Goal: Check status: Check status

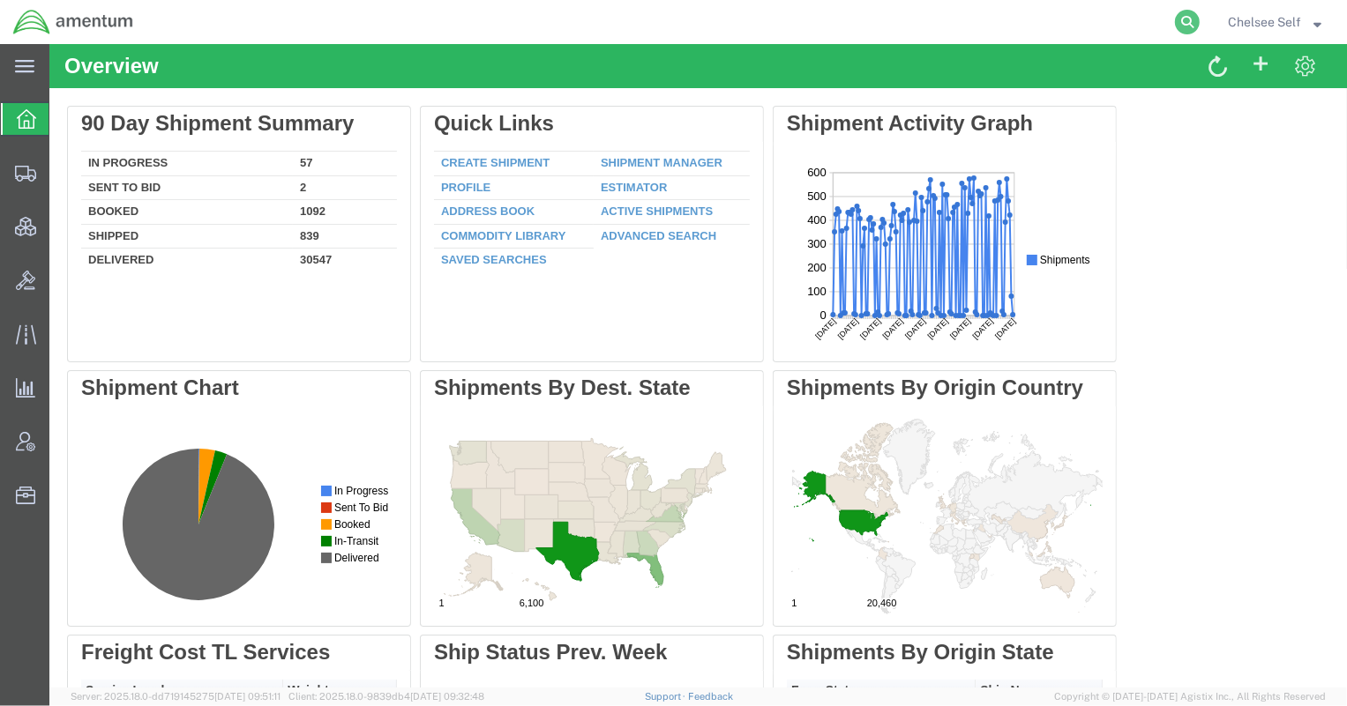
click at [1179, 20] on icon at bounding box center [1187, 22] width 25 height 25
click at [1087, 22] on input "search" at bounding box center [906, 22] width 536 height 42
paste input "392768259182"
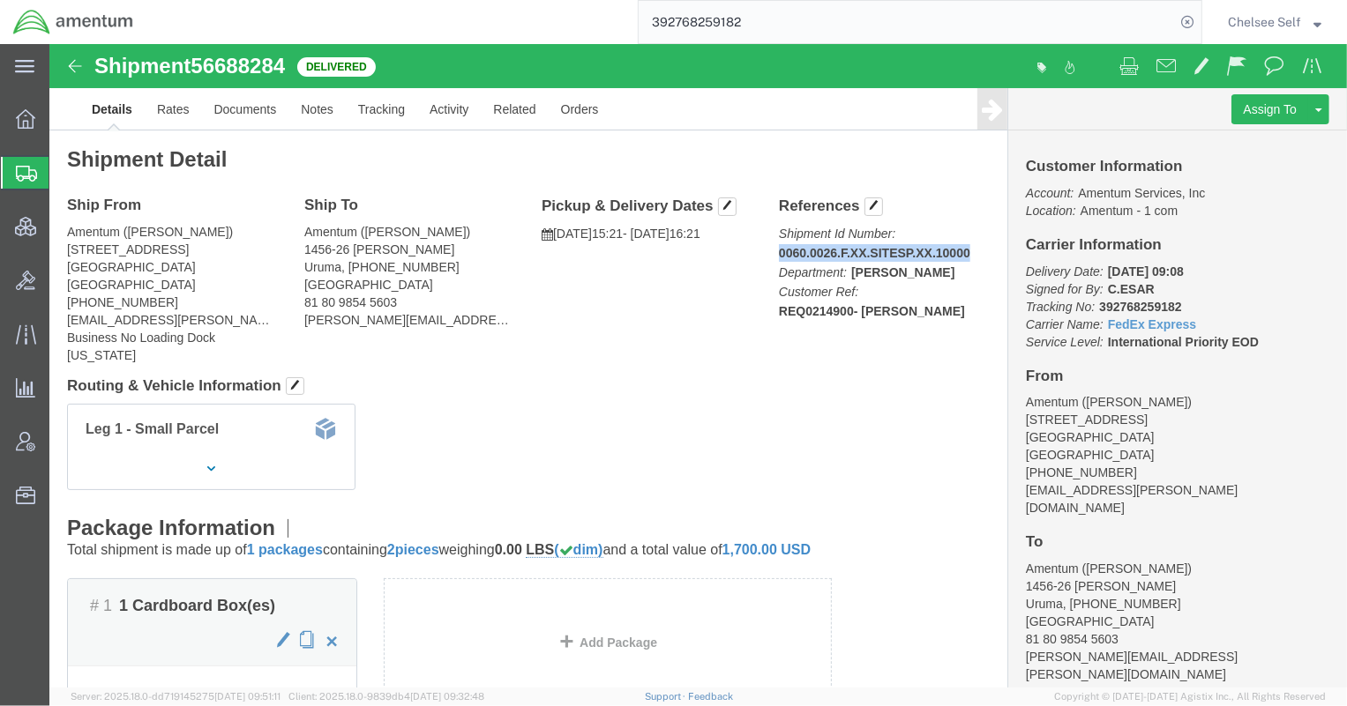
drag, startPoint x: 723, startPoint y: 205, endPoint x: 926, endPoint y: 202, distance: 202.9
click p "Shipment Id Number: 0060.0026.F.XX.SITESP.XX.10000 Department: [PERSON_NAME] Cu…"
copy b "0060.0026.F.XX.SITESP.XX.10000"
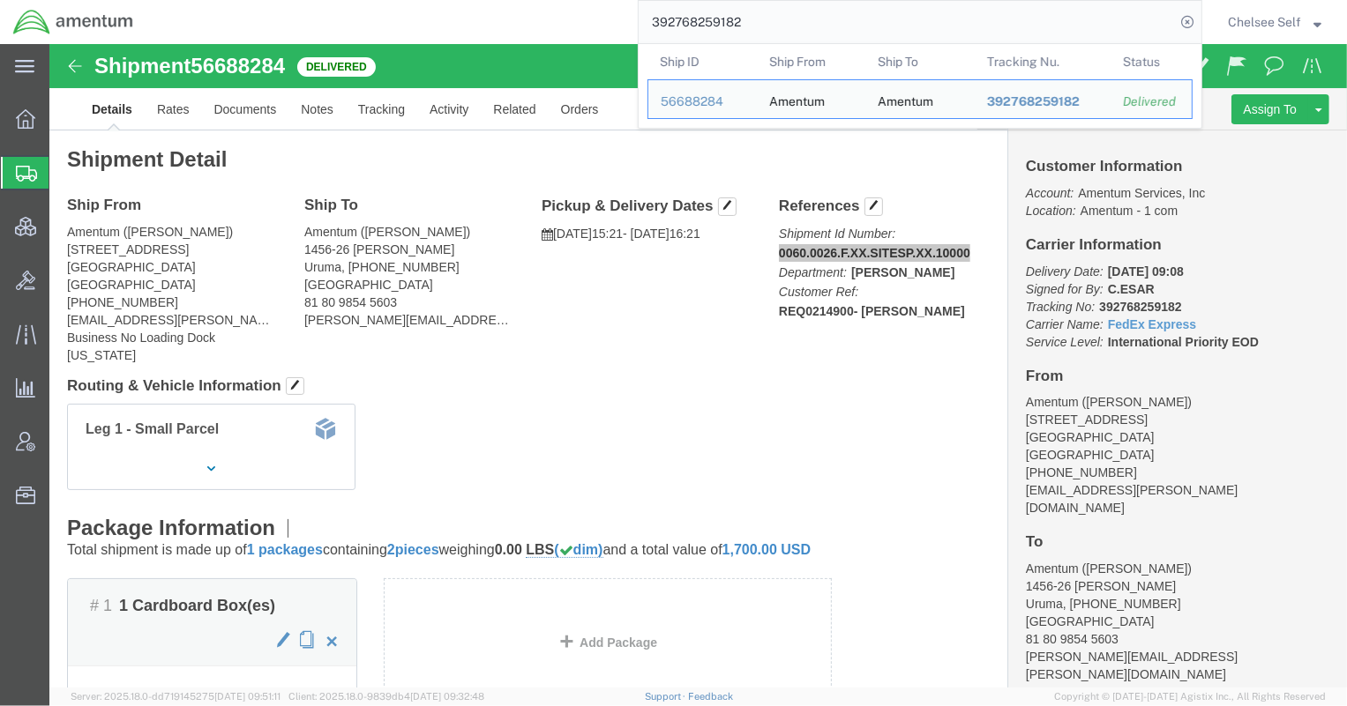
drag, startPoint x: 834, startPoint y: 11, endPoint x: 378, endPoint y: 10, distance: 455.9
click at [378, 10] on div "392768259182 Ship ID Ship From Ship To Tracking Nu. Status Ship ID 56688284 Shi…" at bounding box center [674, 22] width 1056 height 44
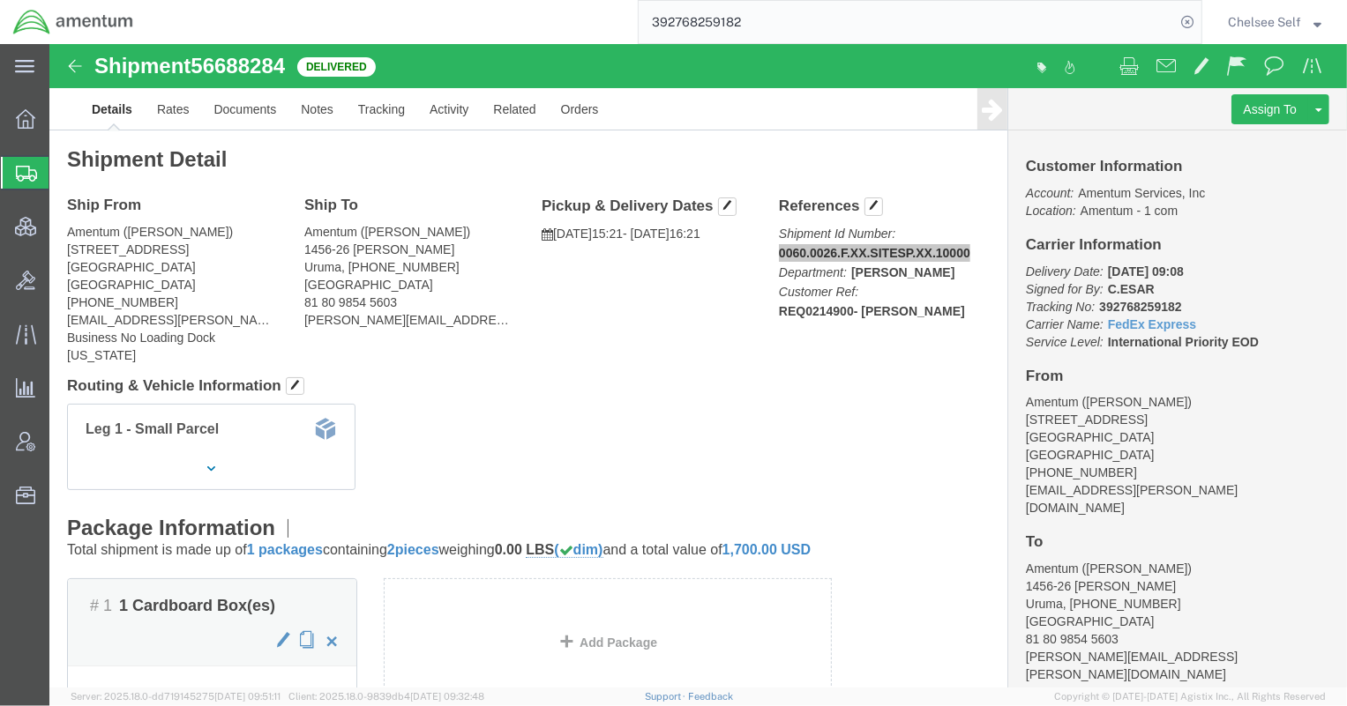
paste input "56578245"
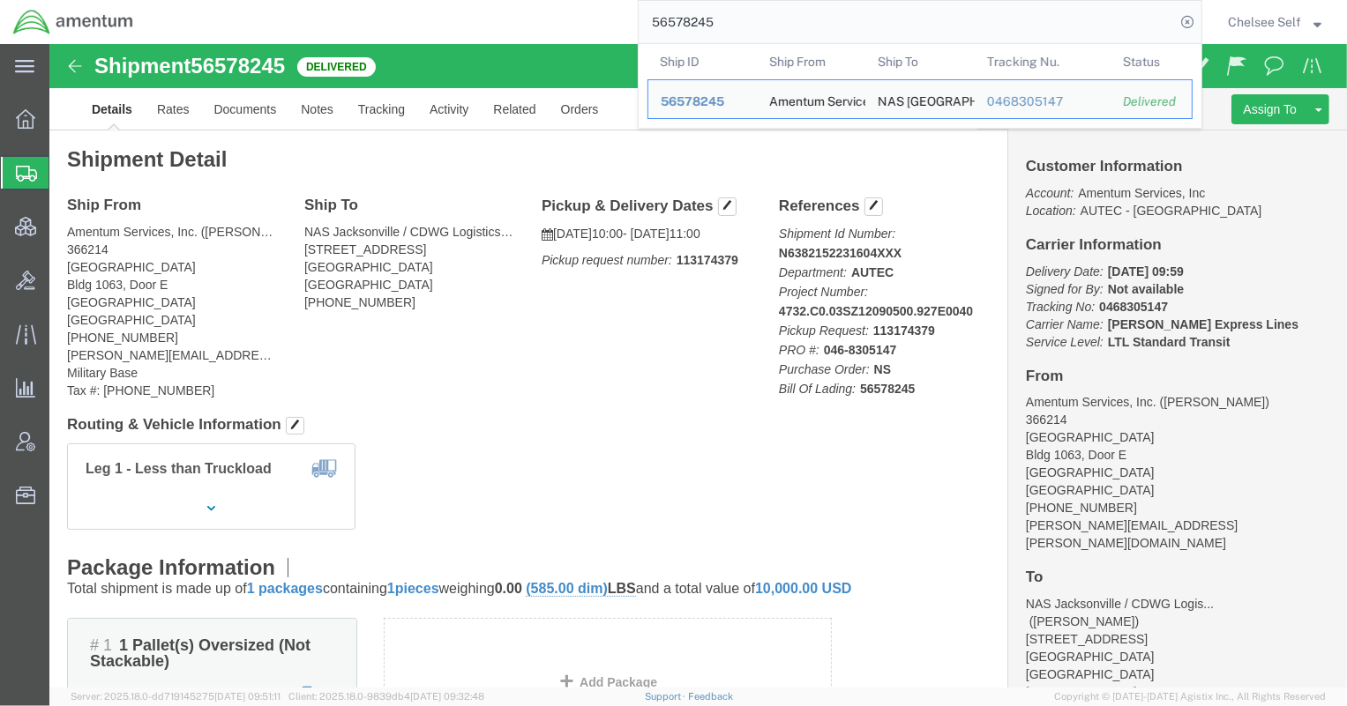
drag, startPoint x: 761, startPoint y: 13, endPoint x: 405, endPoint y: 10, distance: 356.3
click at [407, 12] on div "56578245 Ship ID Ship From Ship To Tracking Nu. Status Ship ID 56578245 Ship Fr…" at bounding box center [674, 22] width 1056 height 44
paste input "4148768422"
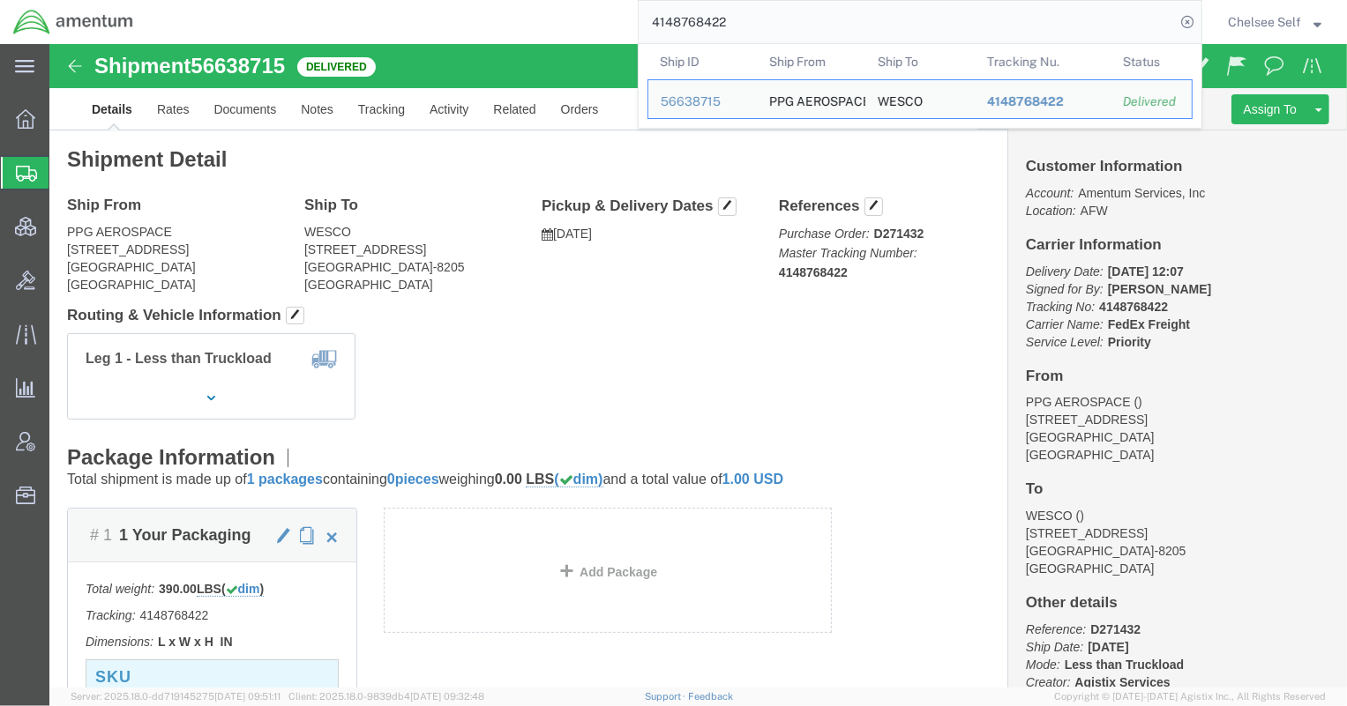
drag, startPoint x: 851, startPoint y: 24, endPoint x: 489, endPoint y: 19, distance: 361.6
click at [489, 19] on div "4148768422 Ship ID Ship From Ship To Tracking Nu. Status Ship ID 56638715 Ship …" at bounding box center [674, 22] width 1056 height 44
paste input "392744600736"
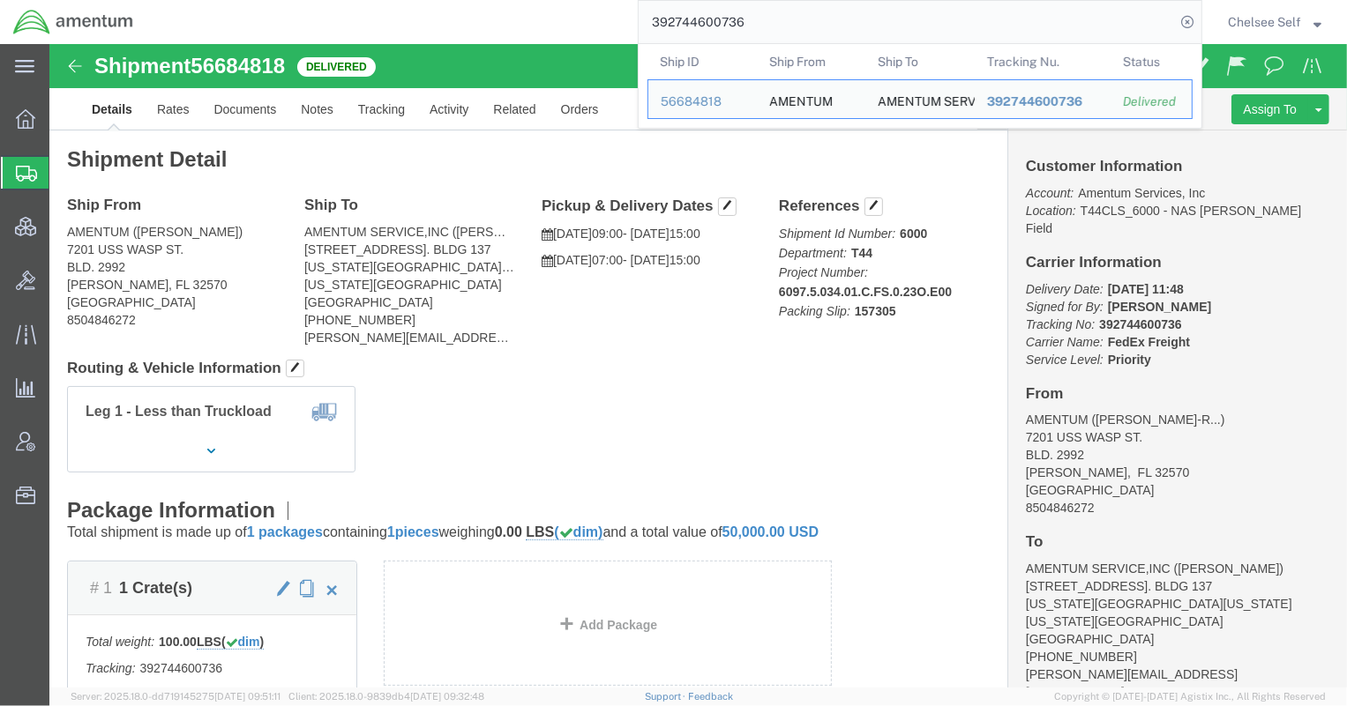
drag, startPoint x: 780, startPoint y: 21, endPoint x: 420, endPoint y: 19, distance: 359.8
click at [420, 19] on div "392744600736 Ship ID Ship From Ship To Tracking Nu. Status Ship ID 56684818 Shi…" at bounding box center [674, 22] width 1056 height 44
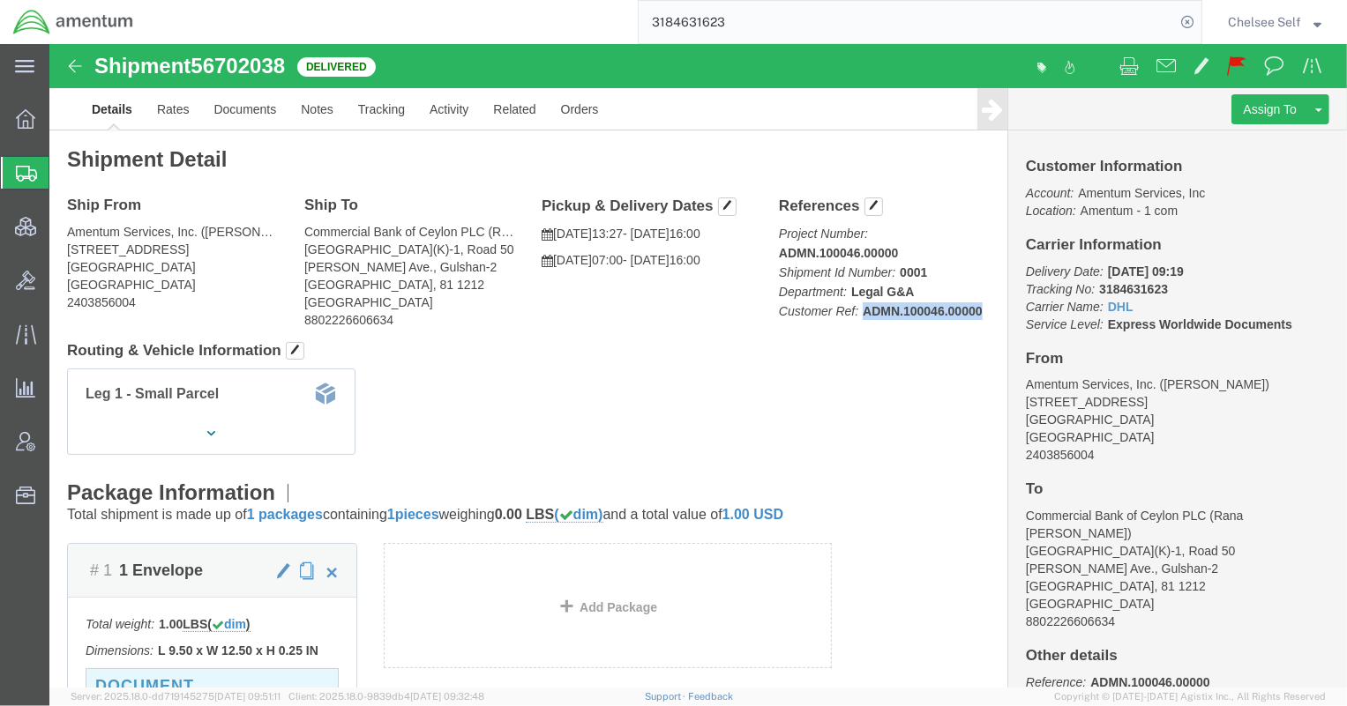
drag, startPoint x: 808, startPoint y: 264, endPoint x: 929, endPoint y: 271, distance: 121.9
click p "Project Number: ADMN.100046.00000 Shipment Id Number: 0001 Department: Legal G&…"
copy b "ADMN.100046.00000"
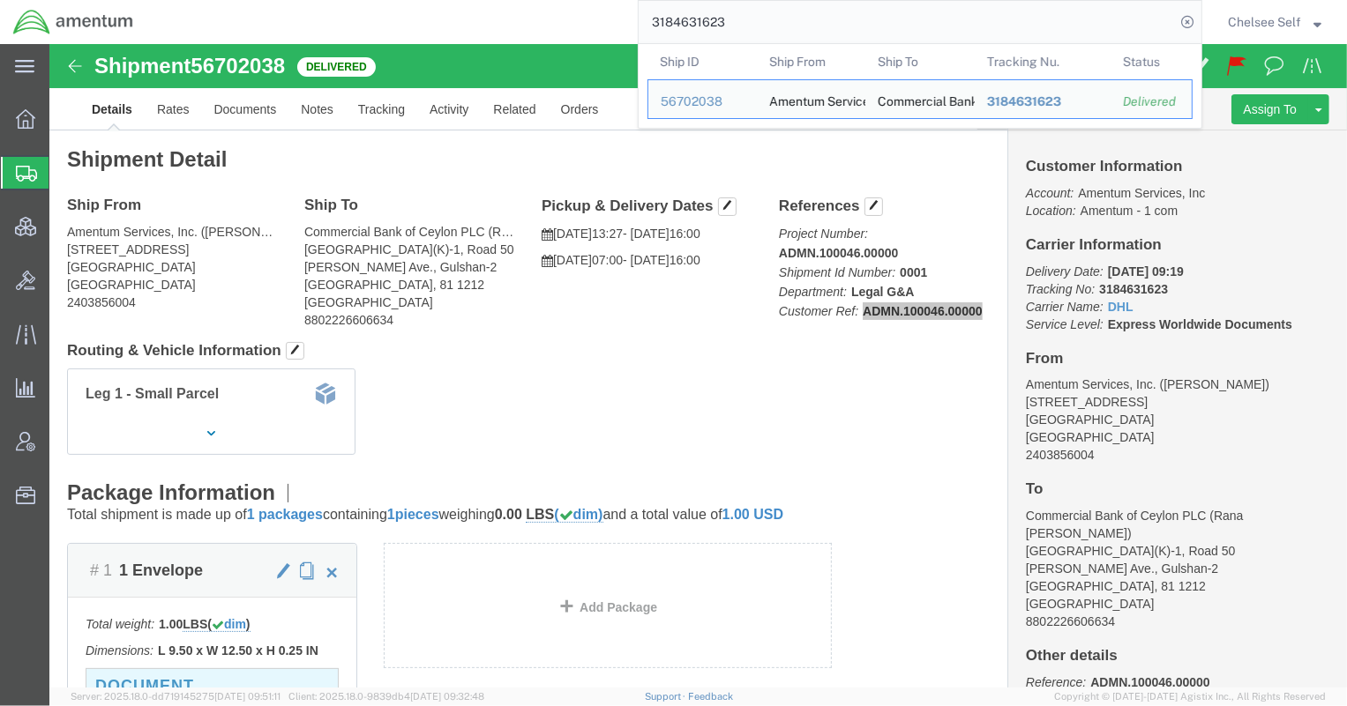
drag, startPoint x: 801, startPoint y: 35, endPoint x: 578, endPoint y: 24, distance: 223.4
click at [578, 24] on div "3184631623 Ship ID Ship From Ship To Tracking Nu. Status Ship ID 56702038 Ship …" at bounding box center [674, 22] width 1056 height 44
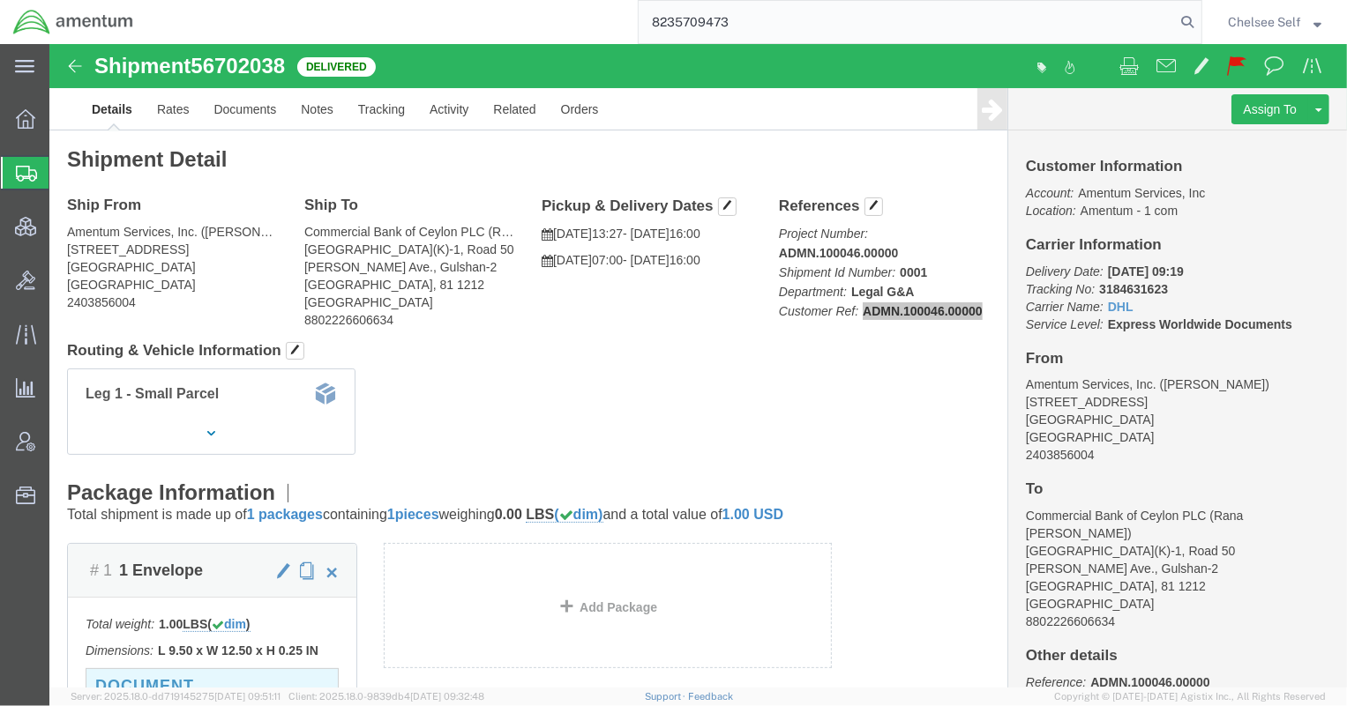
type input "8235709473"
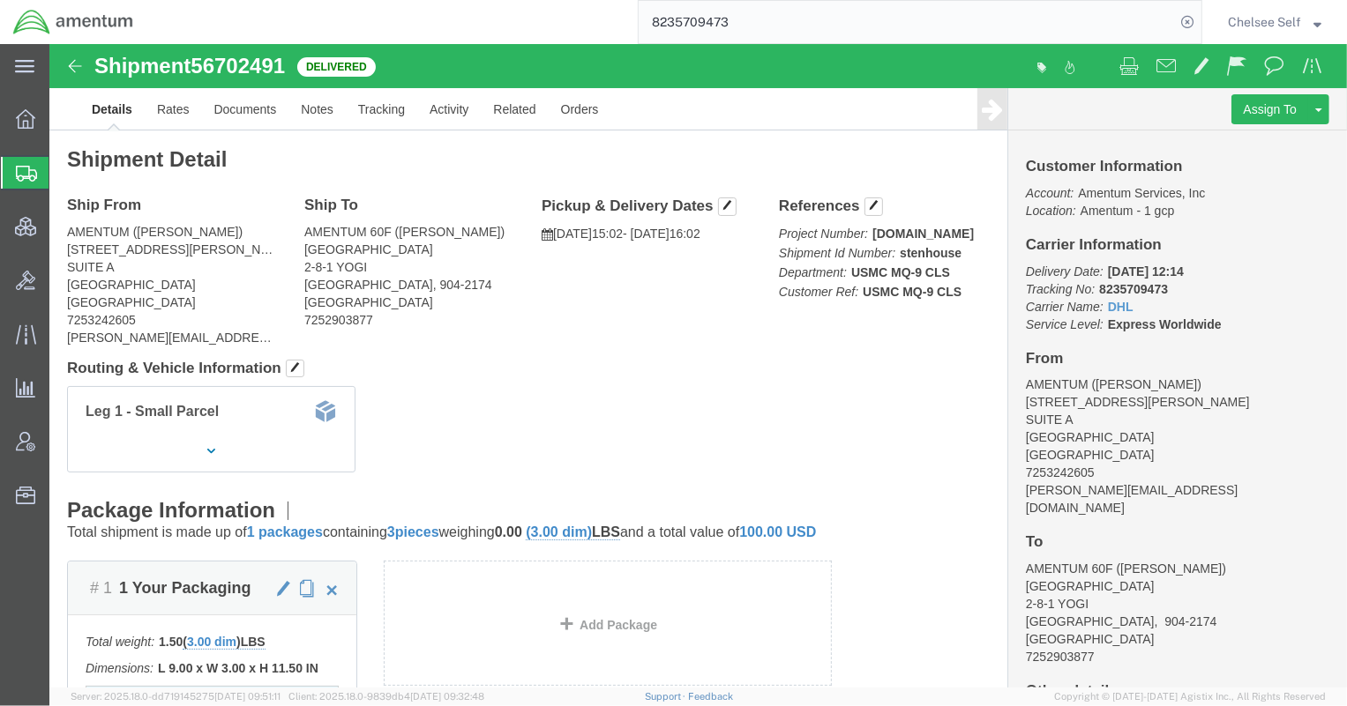
drag, startPoint x: 721, startPoint y: 209, endPoint x: 907, endPoint y: 209, distance: 185.2
click p "Project Number: [DOMAIN_NAME] Shipment Id Number: stenhouse Department: USMC MQ…"
copy b "[DOMAIN_NAME]"
drag, startPoint x: 758, startPoint y: 21, endPoint x: 486, endPoint y: -13, distance: 274.7
click at [486, 0] on html "main_menu Created with Sketch. Collapse Menu Overview Shipments Shipment Manage…" at bounding box center [673, 353] width 1347 height 706
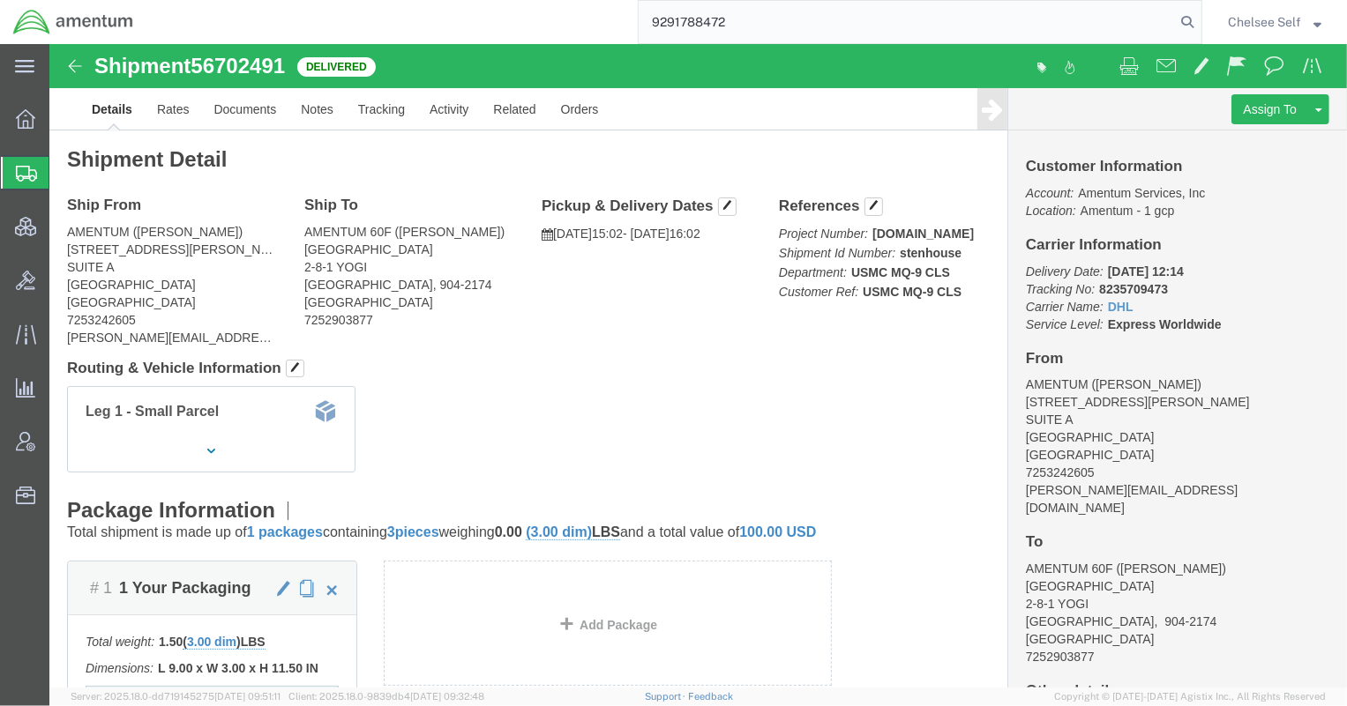
type input "9291788472"
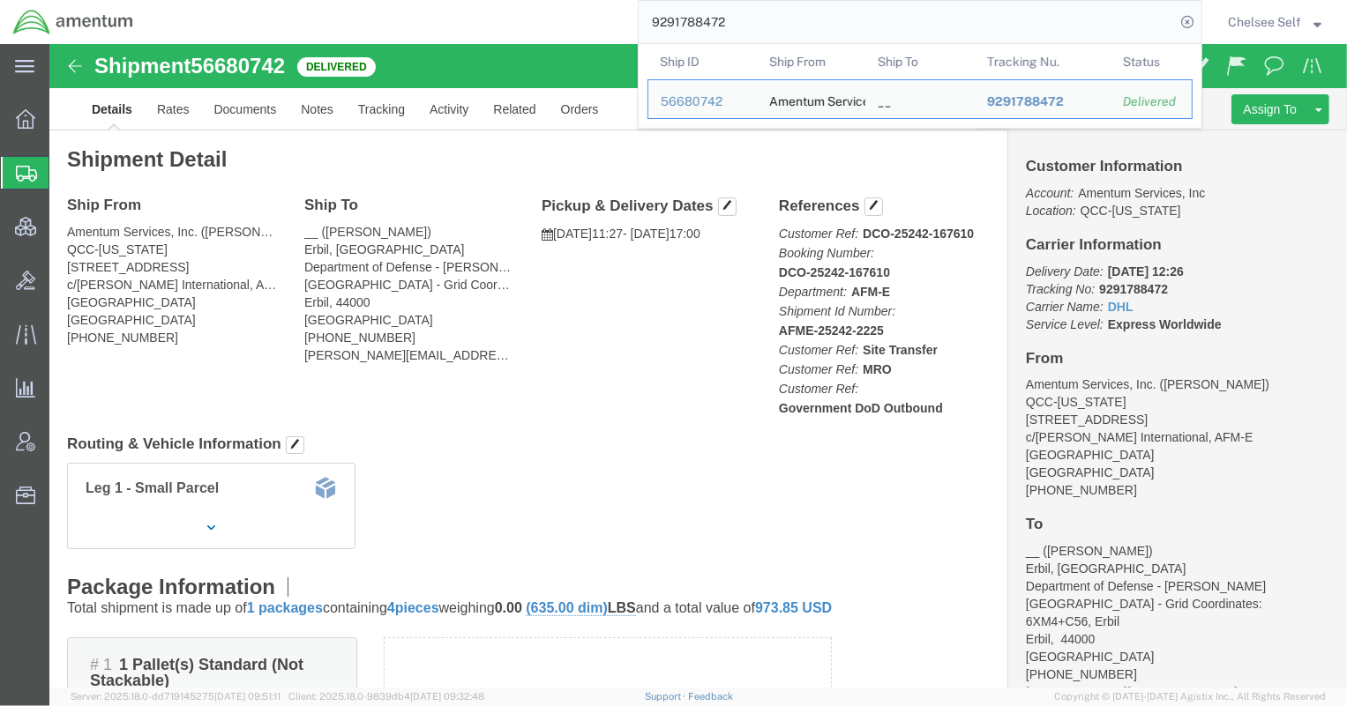
drag, startPoint x: 777, startPoint y: 24, endPoint x: 328, endPoint y: 18, distance: 448.9
click at [377, 23] on div "9291788472 Ship ID Ship From Ship To Tracking Nu. Status Ship ID 56680742 Ship …" at bounding box center [674, 22] width 1056 height 44
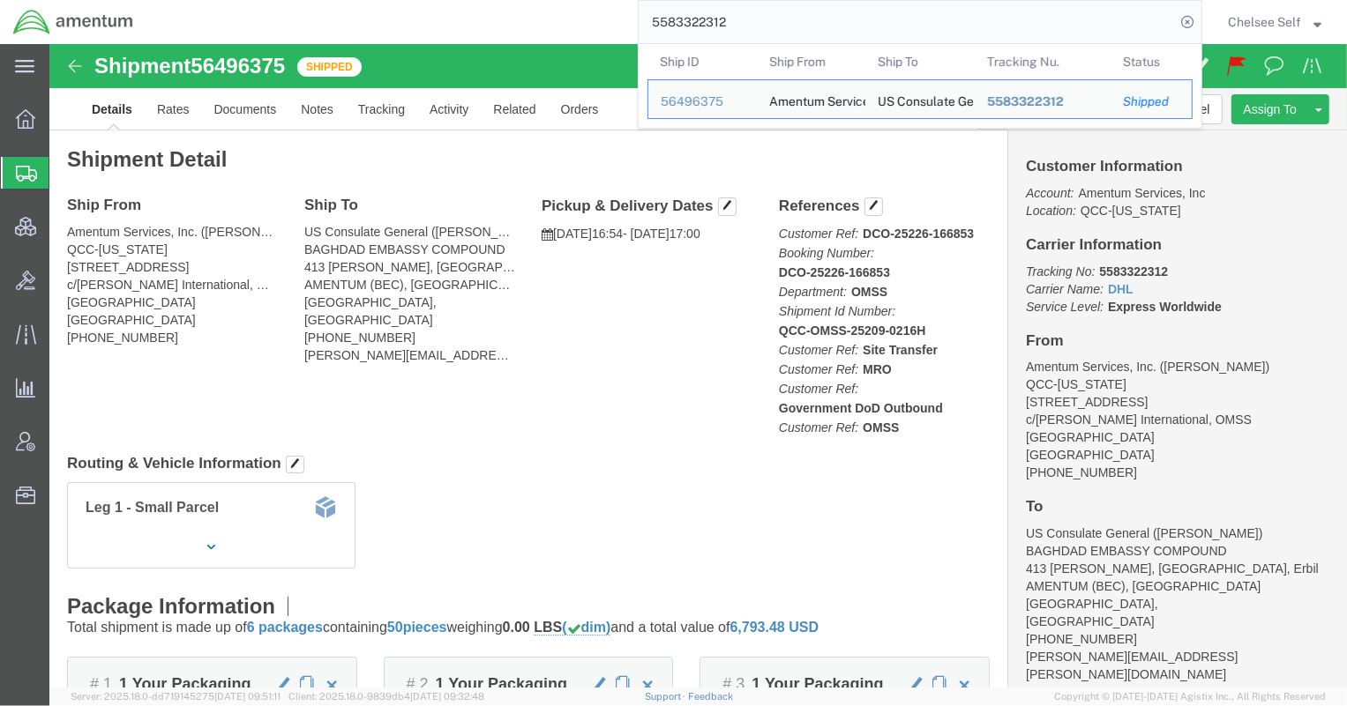
drag, startPoint x: 804, startPoint y: 27, endPoint x: 369, endPoint y: -4, distance: 436.8
click at [369, 0] on html "main_menu Created with Sketch. Collapse Menu Overview Shipments Shipment Manage…" at bounding box center [673, 353] width 1347 height 706
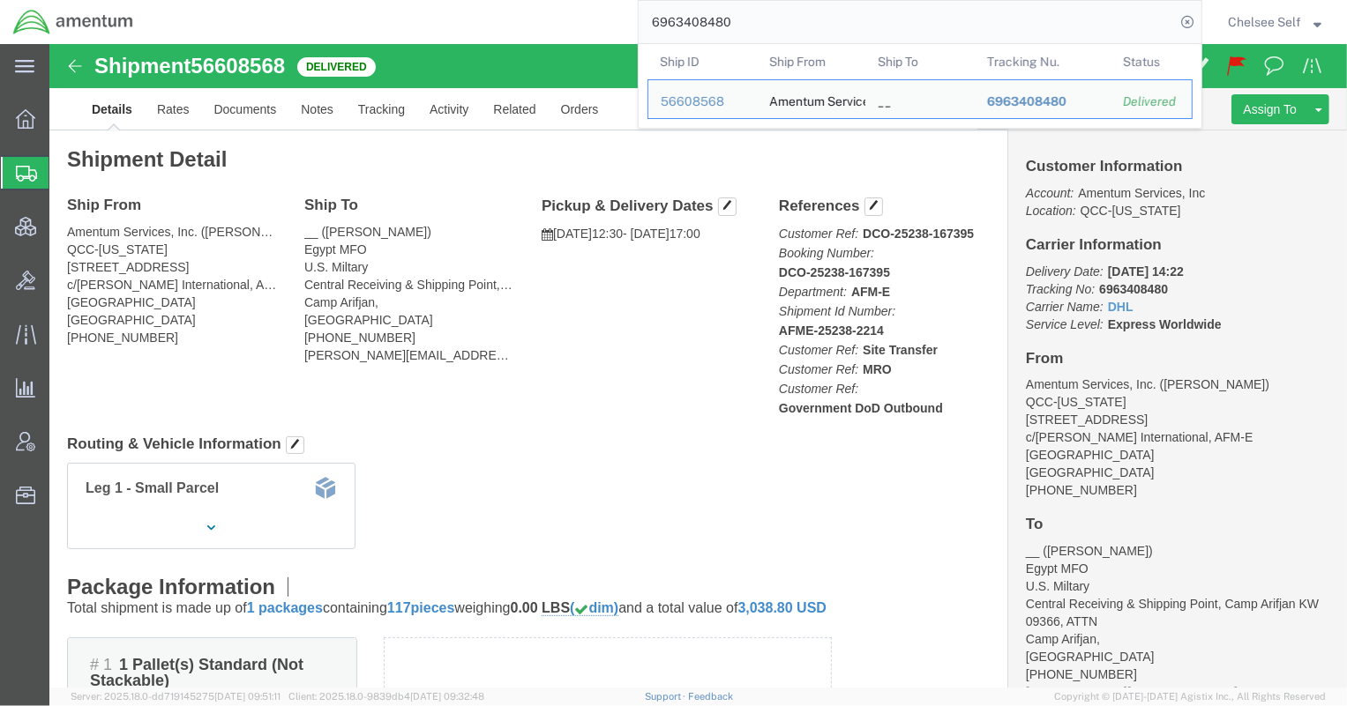
drag, startPoint x: 797, startPoint y: 21, endPoint x: 454, endPoint y: 6, distance: 343.4
click at [454, 6] on div "6963408480 Ship ID Ship From Ship To Tracking Nu. Status Ship ID 56608568 Ship …" at bounding box center [674, 22] width 1056 height 44
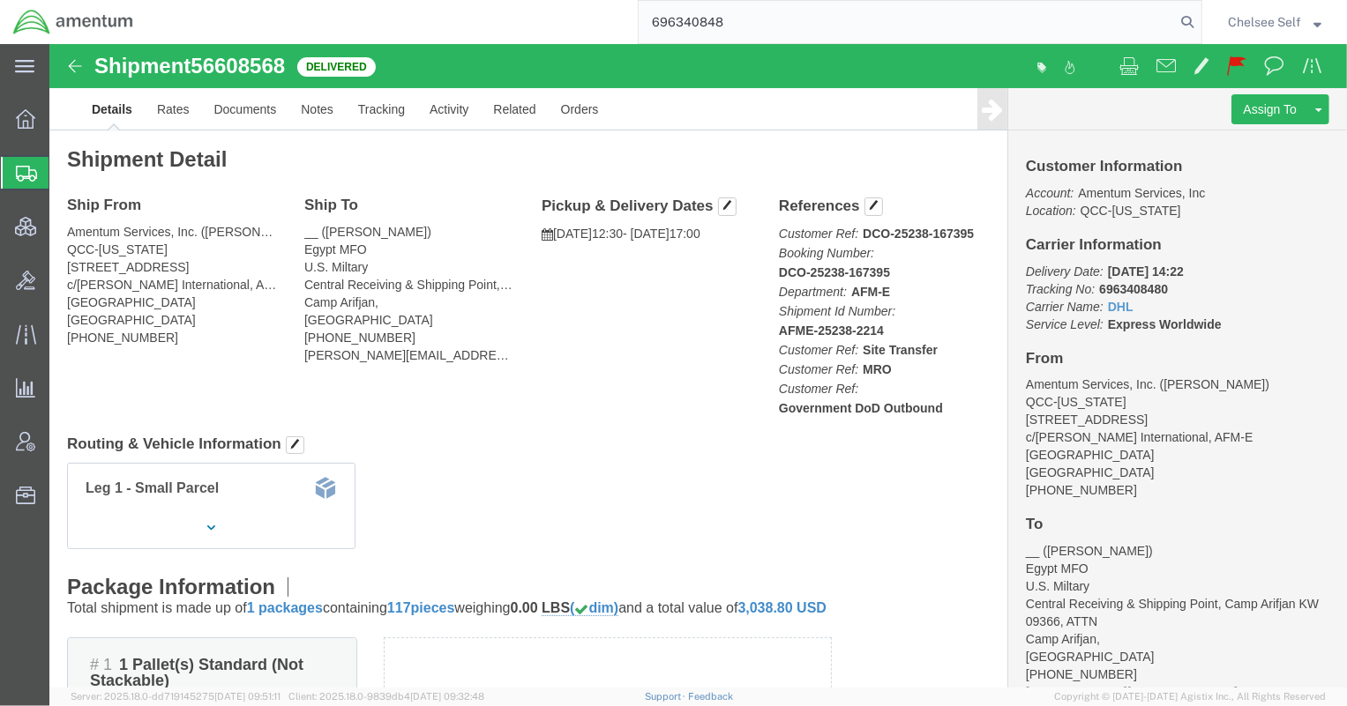
type input "6963408480"
